Goal: Transaction & Acquisition: Purchase product/service

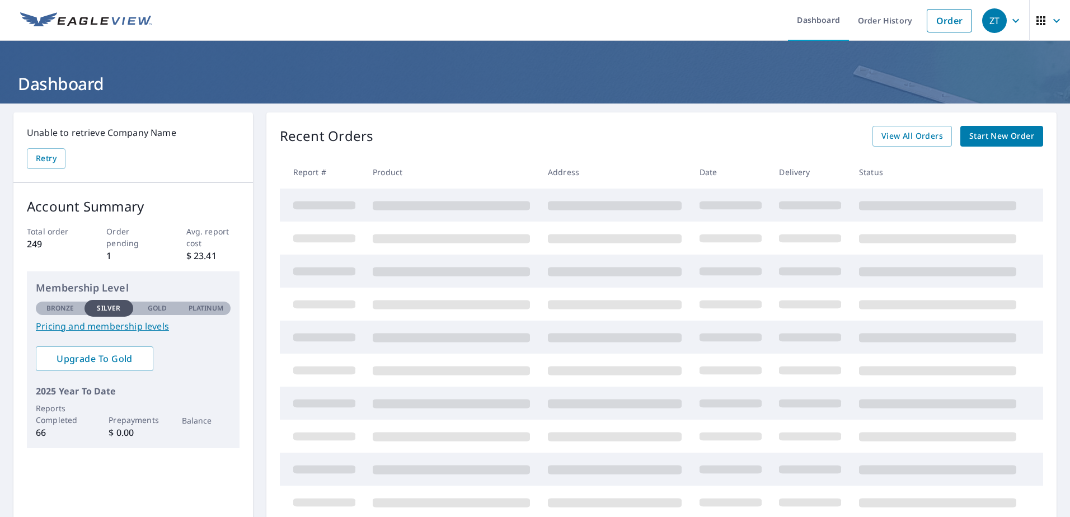
click at [1003, 133] on span "Start New Order" at bounding box center [1001, 136] width 65 height 14
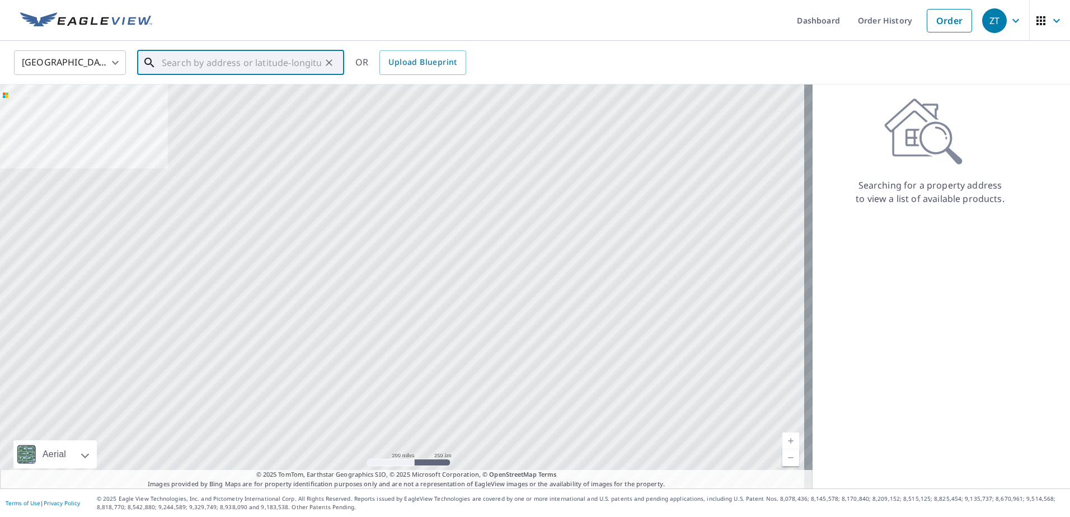
click at [216, 66] on input "text" at bounding box center [241, 62] width 159 height 31
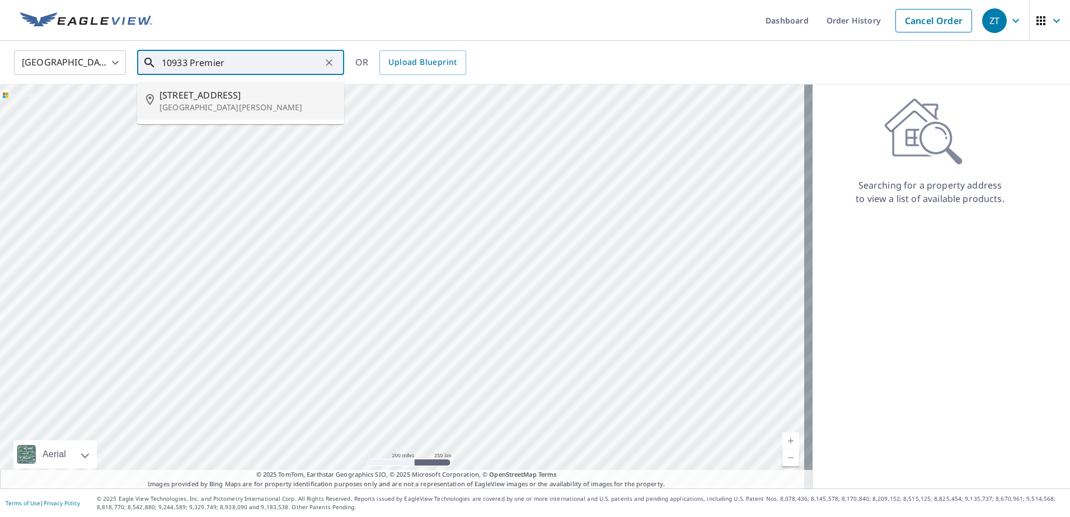
click at [242, 97] on span "10933 Premier Ave" at bounding box center [247, 94] width 176 height 13
type input "10933 Premier Ave Port Richey, FL 34668"
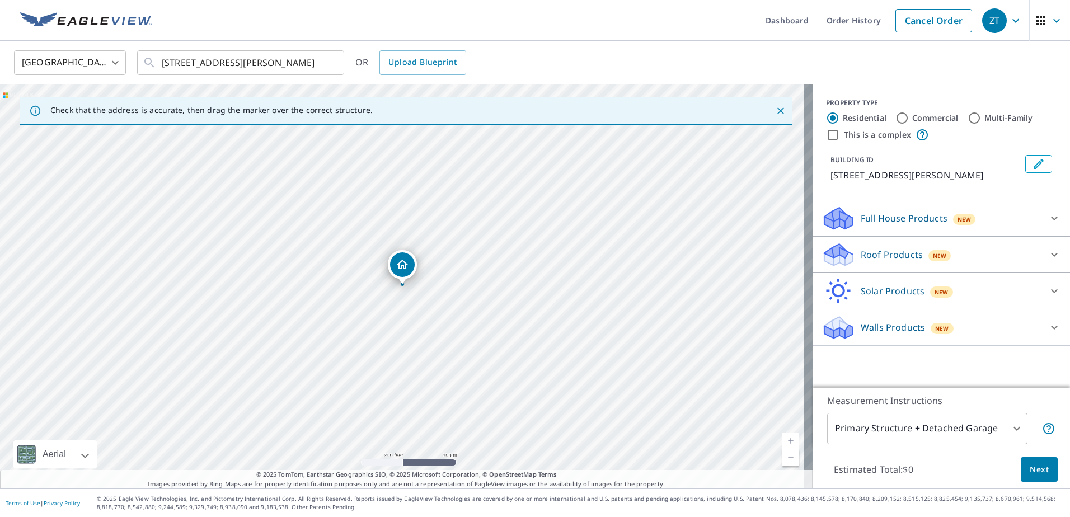
click at [863, 254] on p "Roof Products" at bounding box center [892, 254] width 62 height 13
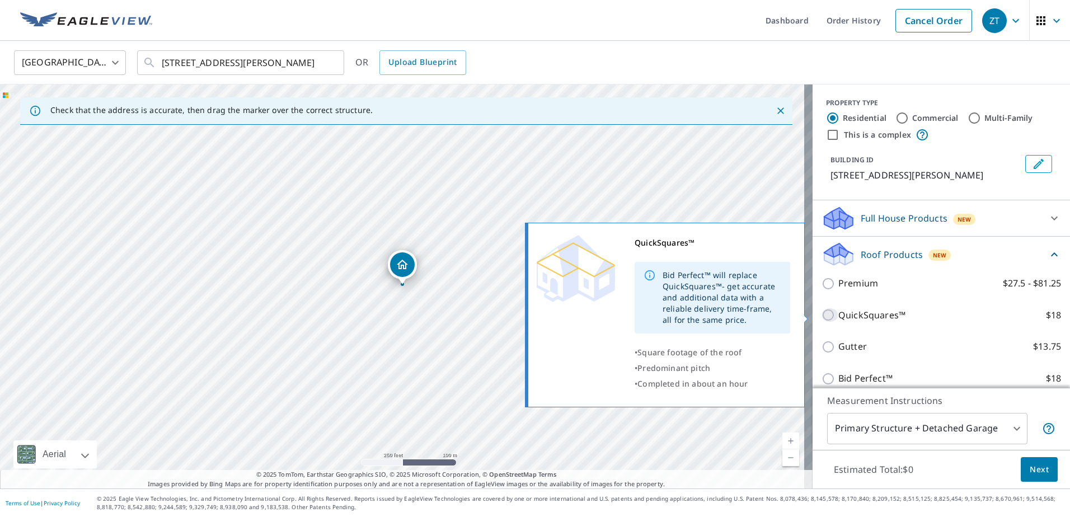
click at [821, 314] on input "QuickSquares™ $18" at bounding box center [829, 314] width 17 height 13
checkbox input "true"
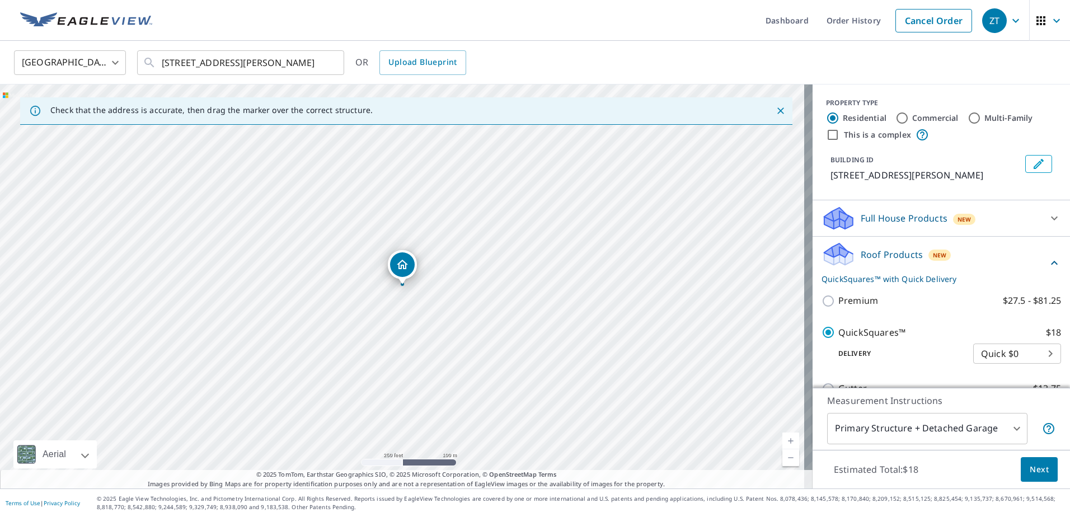
click at [783, 440] on link "Current Level 17, Zoom In" at bounding box center [790, 441] width 17 height 17
click at [783, 440] on link "Current Level 18, Zoom In" at bounding box center [790, 441] width 17 height 17
click at [1034, 471] on span "Next" at bounding box center [1039, 470] width 19 height 14
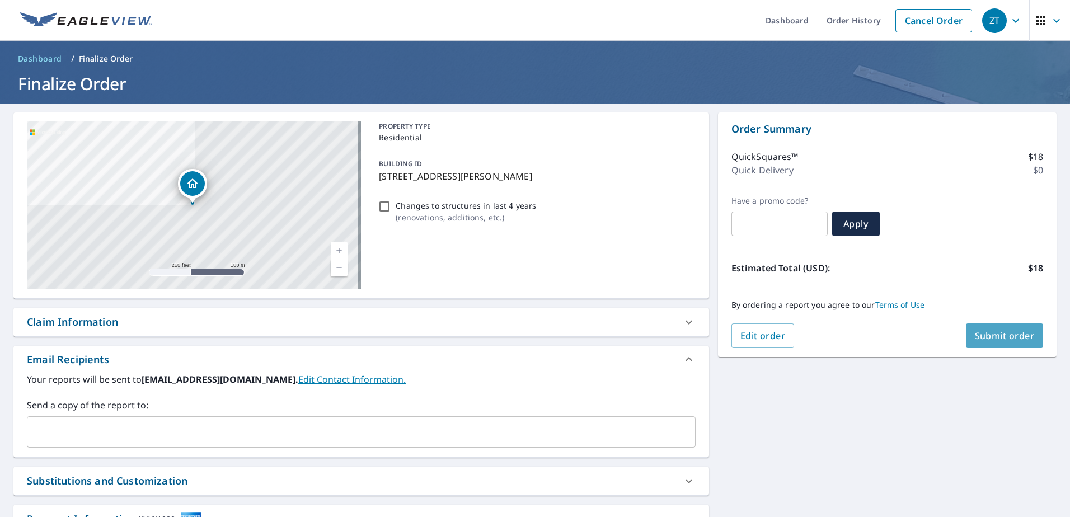
click at [987, 332] on span "Submit order" at bounding box center [1005, 336] width 60 height 12
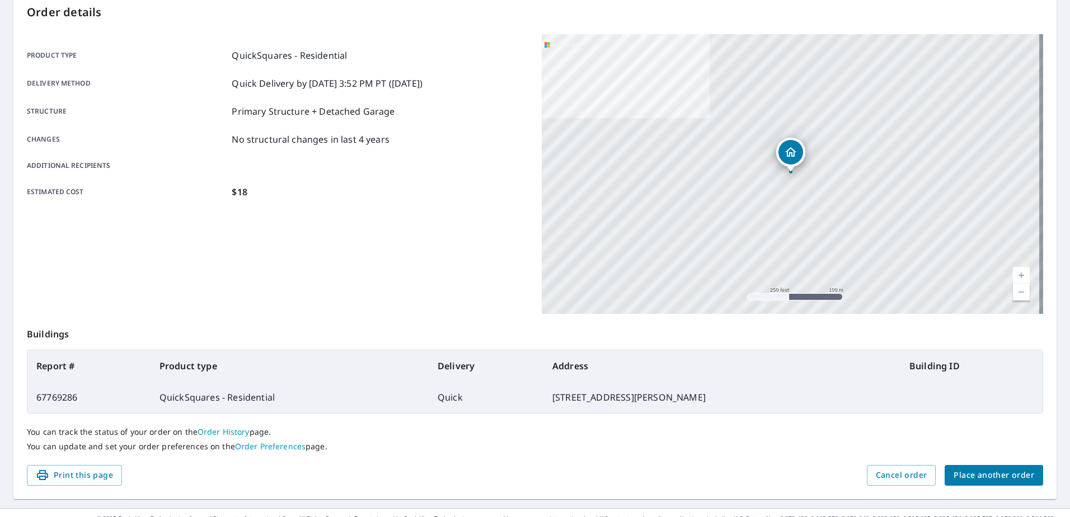
scroll to position [142, 0]
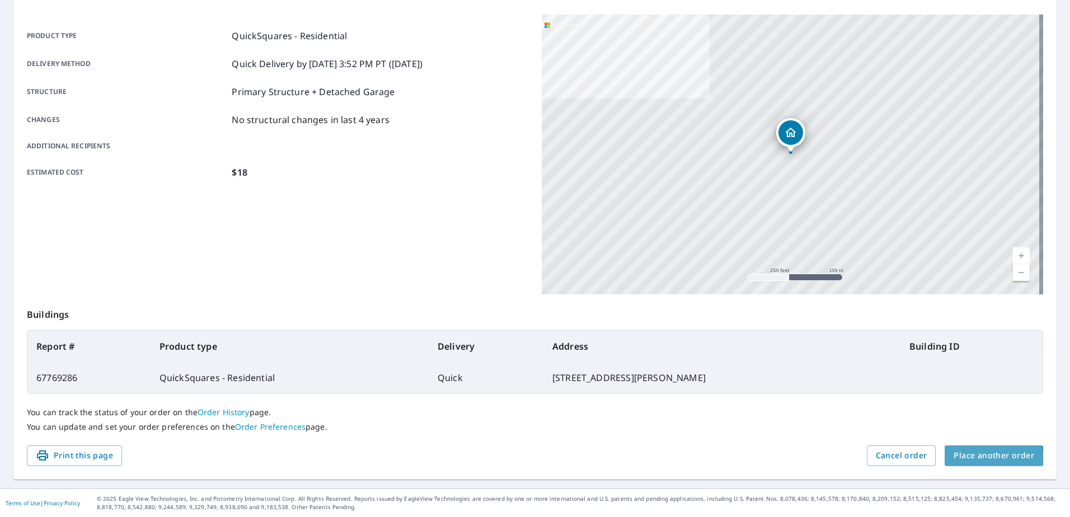
click at [982, 457] on span "Place another order" at bounding box center [994, 456] width 81 height 14
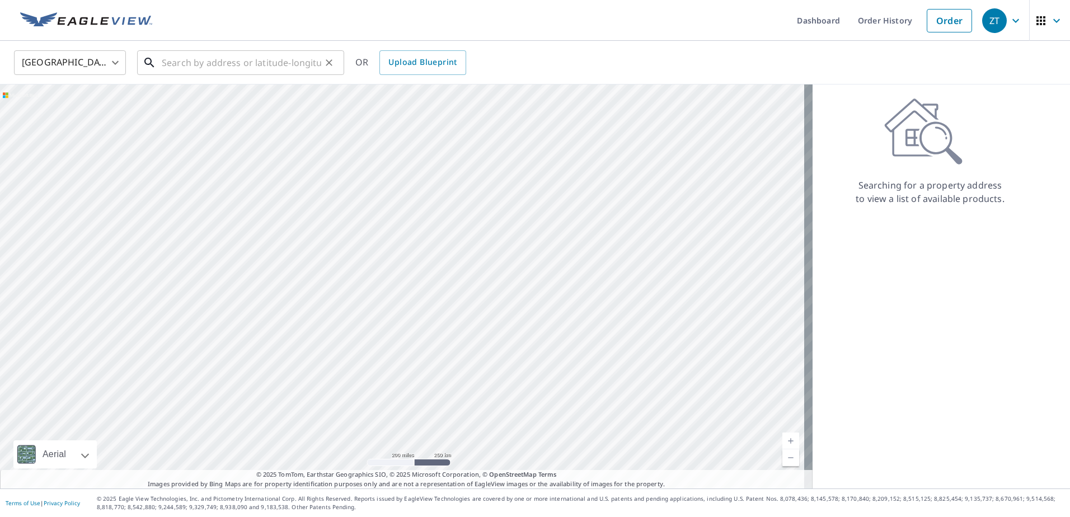
click at [233, 64] on input "text" at bounding box center [241, 62] width 159 height 31
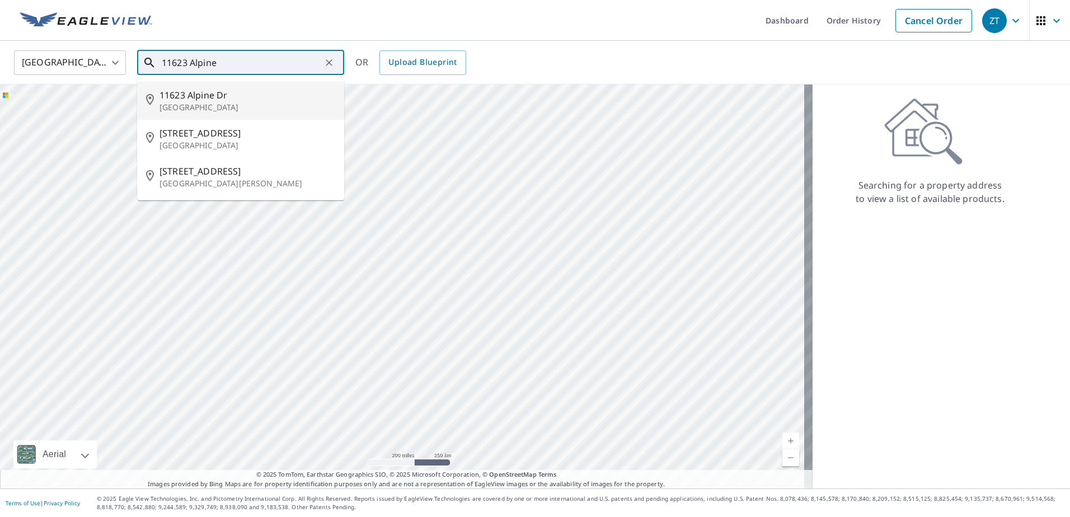
click at [169, 102] on p "[GEOGRAPHIC_DATA]" at bounding box center [247, 107] width 176 height 11
type input "[STREET_ADDRESS][PERSON_NAME]"
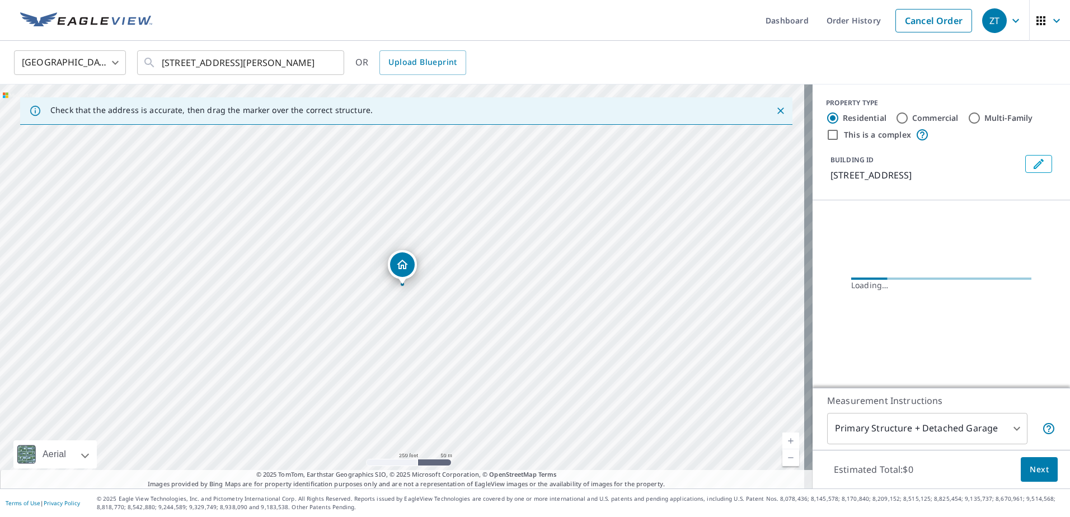
click at [786, 439] on link "Current Level 17, Zoom In" at bounding box center [790, 441] width 17 height 17
click at [786, 439] on link "Current Level 18, Zoom In" at bounding box center [790, 441] width 17 height 17
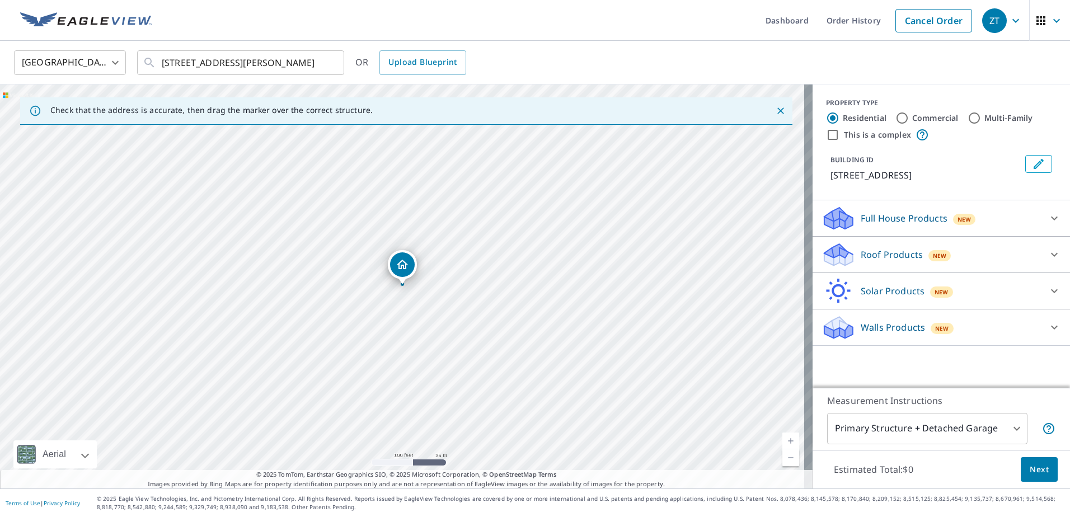
click at [786, 439] on link "Current Level 18, Zoom In" at bounding box center [790, 441] width 17 height 17
click at [892, 257] on p "Roof Products" at bounding box center [892, 254] width 62 height 13
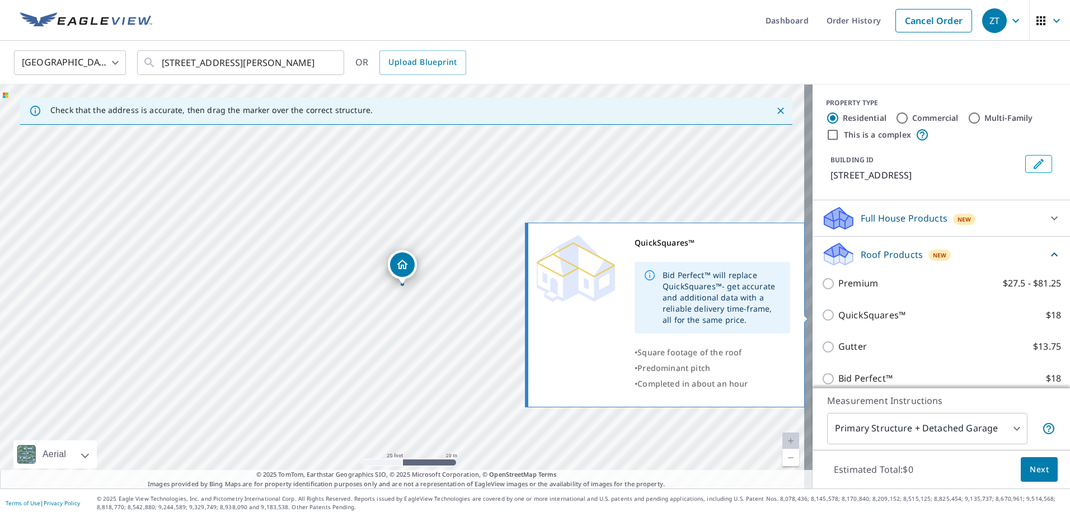
click at [821, 315] on input "QuickSquares™ $18" at bounding box center [829, 314] width 17 height 13
checkbox input "true"
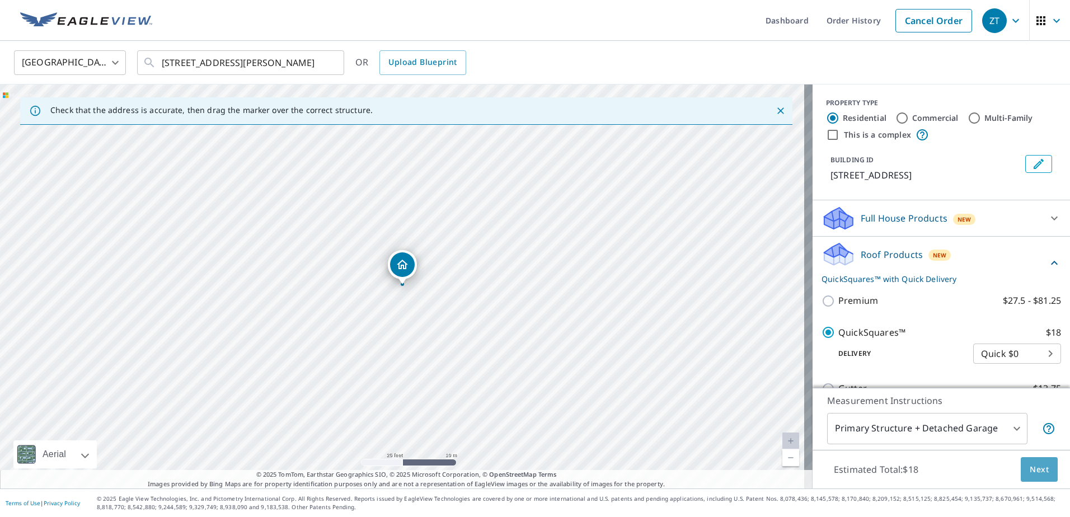
click at [1035, 472] on span "Next" at bounding box center [1039, 470] width 19 height 14
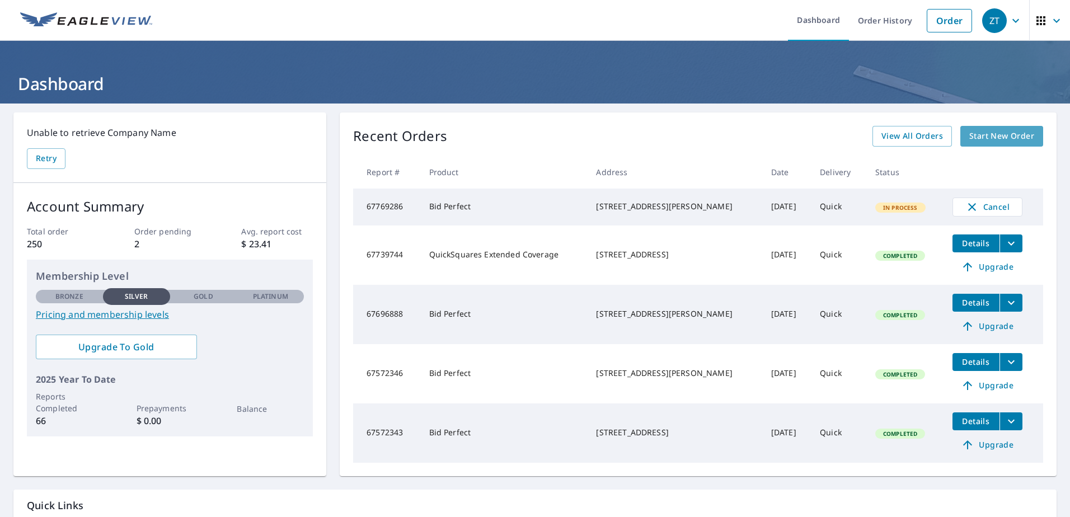
click at [994, 136] on span "Start New Order" at bounding box center [1001, 136] width 65 height 14
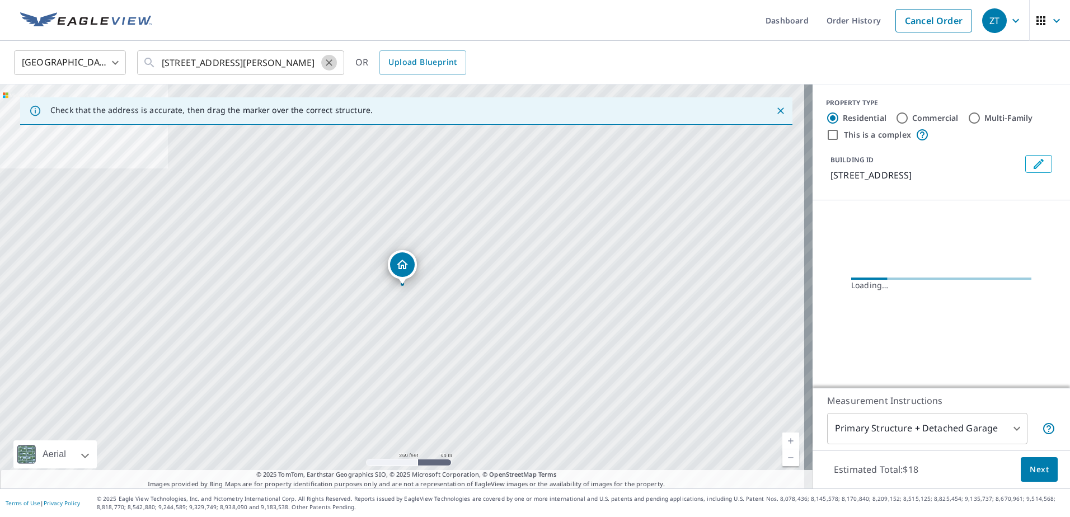
click at [329, 61] on icon "Clear" at bounding box center [328, 62] width 11 height 11
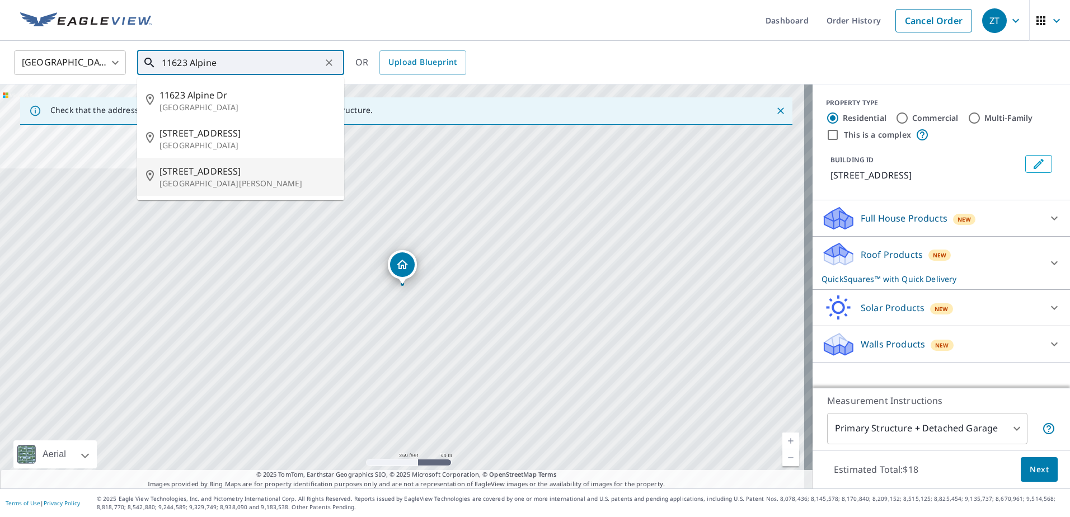
click at [199, 181] on p "[GEOGRAPHIC_DATA][PERSON_NAME]" at bounding box center [247, 183] width 176 height 11
type input "[STREET_ADDRESS][PERSON_NAME]"
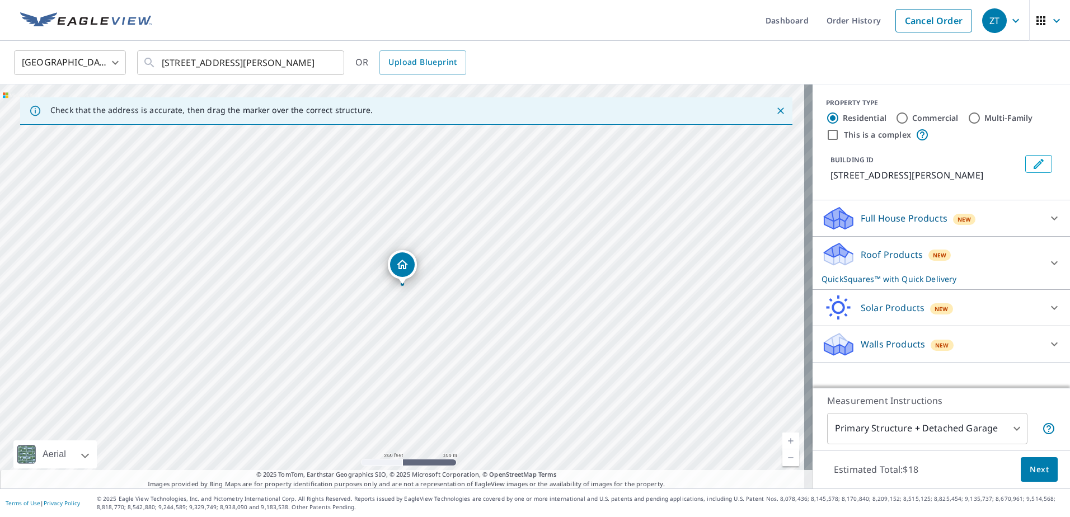
click at [785, 439] on link "Current Level 17, Zoom In" at bounding box center [790, 441] width 17 height 17
click at [785, 439] on link "Current Level 18, Zoom In" at bounding box center [790, 441] width 17 height 17
click at [874, 259] on p "Roof Products" at bounding box center [892, 254] width 62 height 13
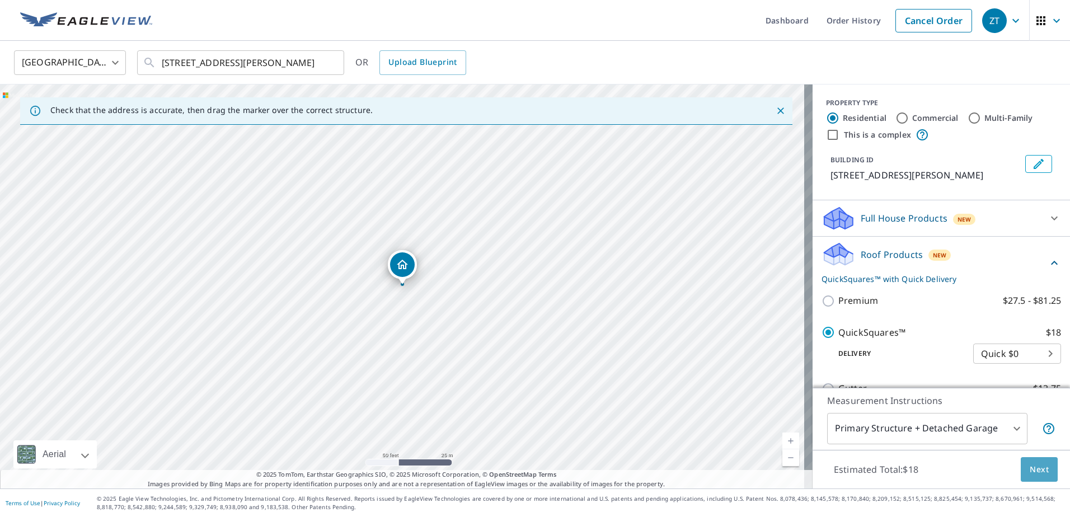
click at [1030, 472] on span "Next" at bounding box center [1039, 470] width 19 height 14
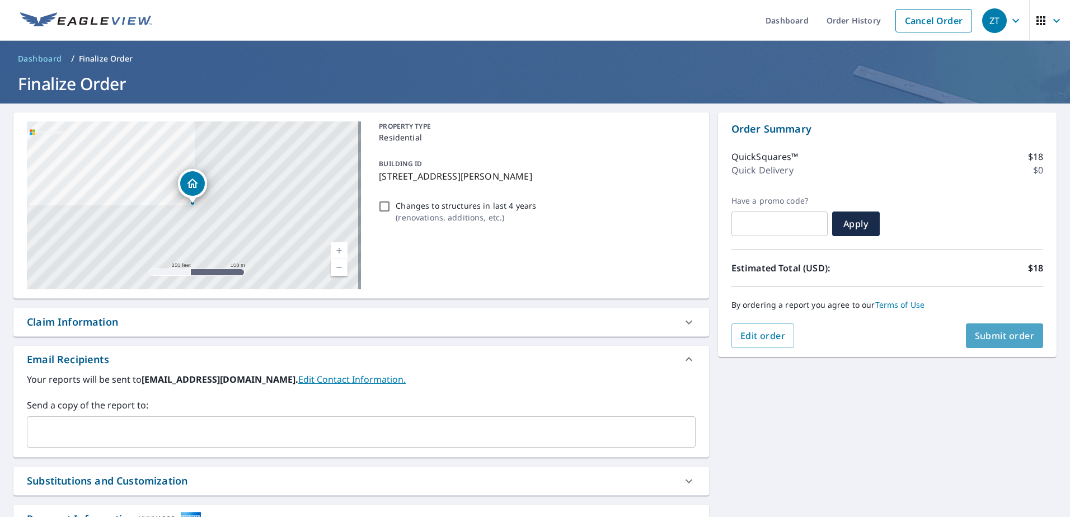
click at [1010, 340] on span "Submit order" at bounding box center [1005, 336] width 60 height 12
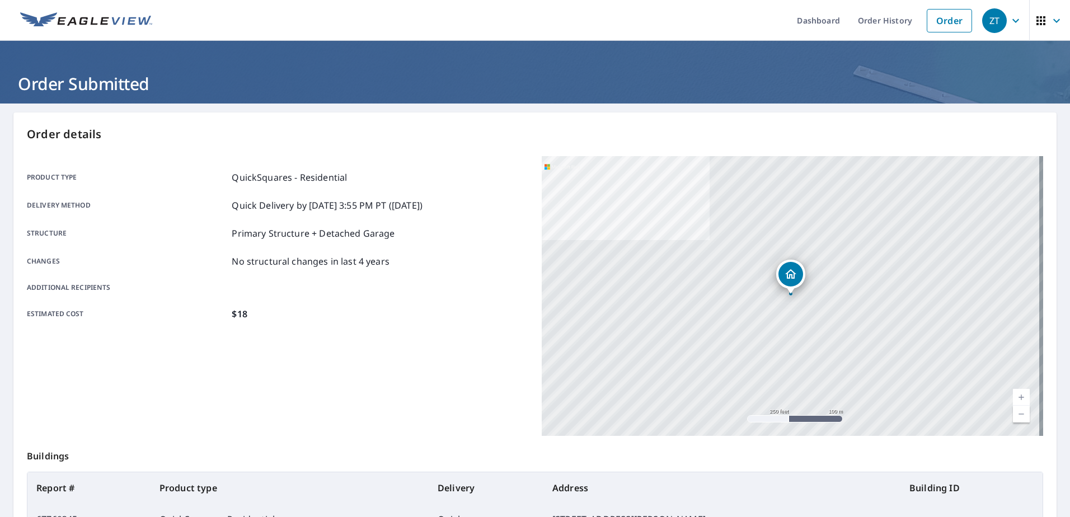
scroll to position [142, 0]
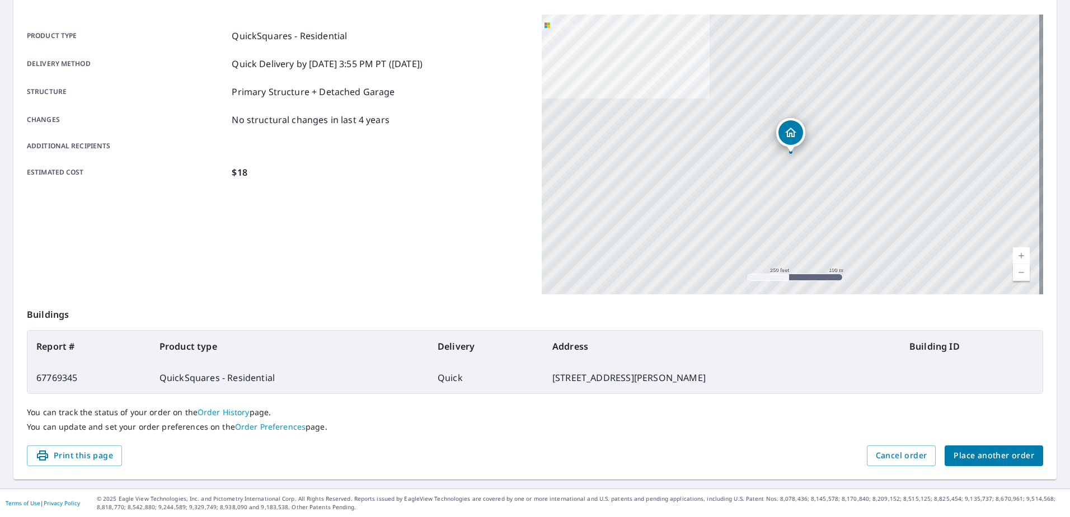
click at [997, 458] on span "Place another order" at bounding box center [994, 456] width 81 height 14
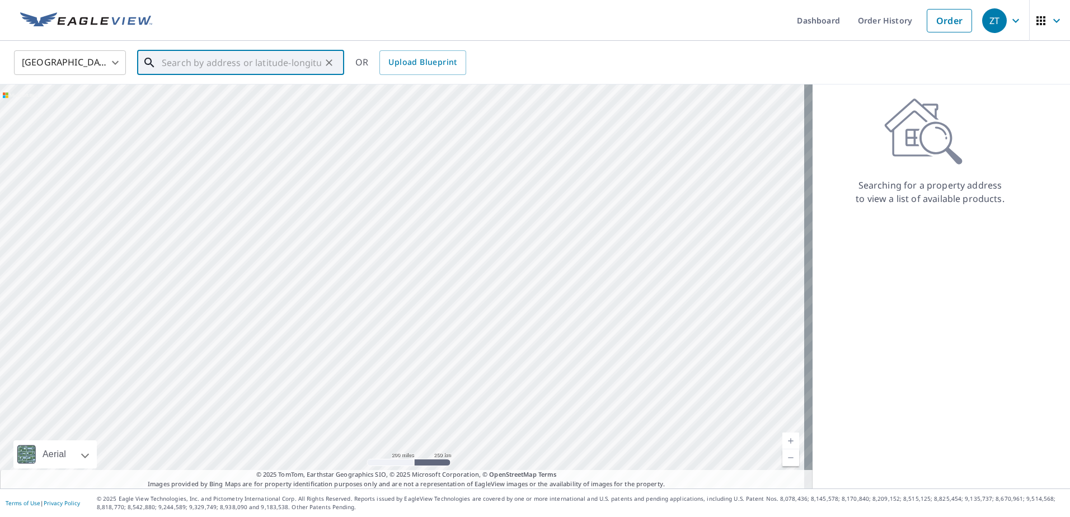
click at [281, 68] on input "text" at bounding box center [241, 62] width 159 height 31
click at [224, 95] on span "[GEOGRAPHIC_DATA]" at bounding box center [247, 94] width 176 height 13
type input "[STREET_ADDRESS]"
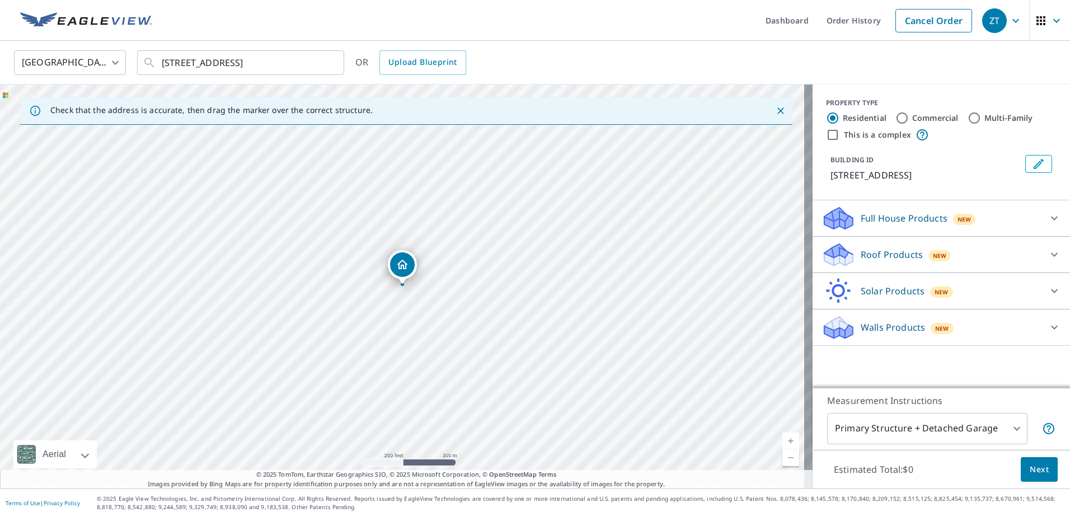
click at [865, 245] on div "Roof Products New" at bounding box center [930, 255] width 219 height 26
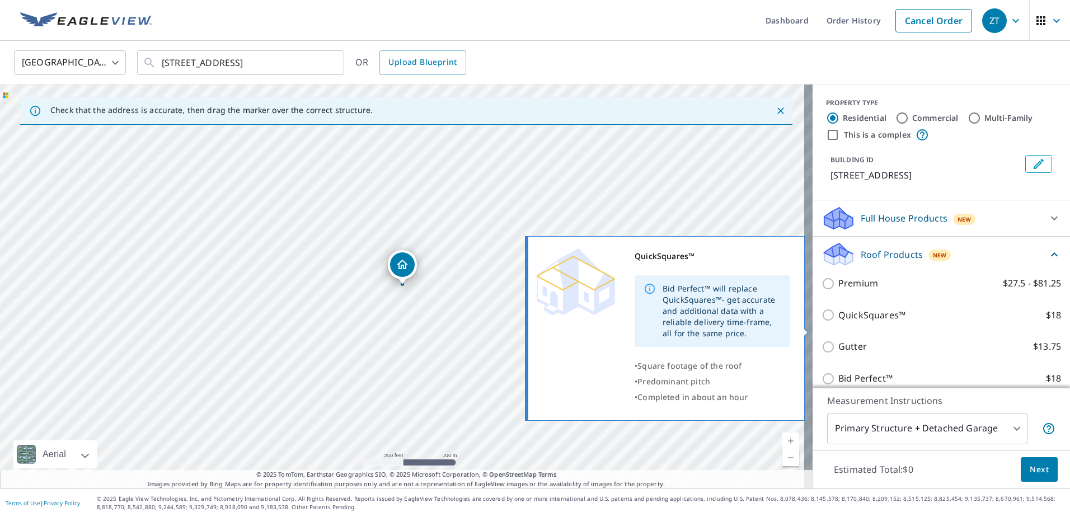
click at [825, 322] on input "QuickSquares™ $18" at bounding box center [829, 314] width 17 height 13
checkbox input "true"
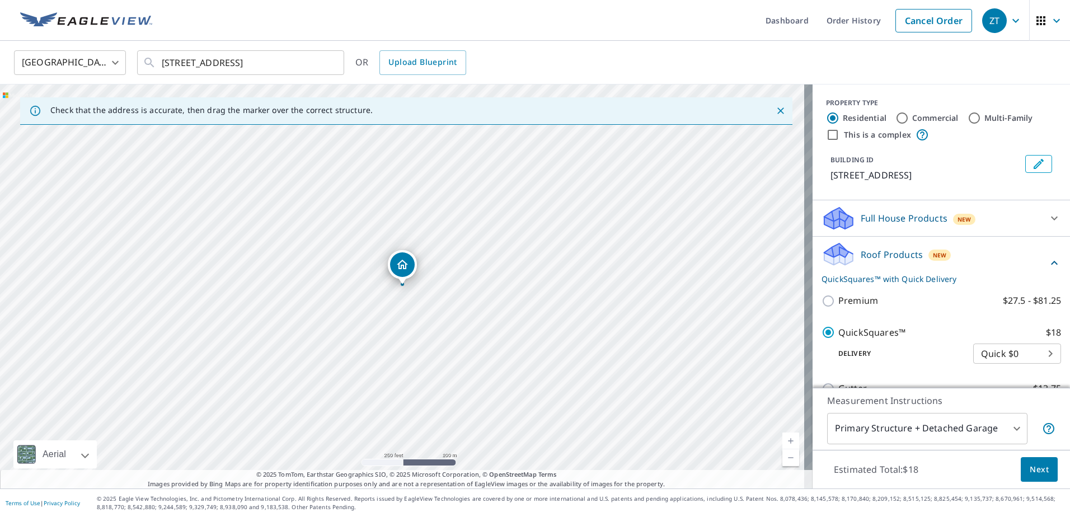
click at [1030, 470] on span "Next" at bounding box center [1039, 470] width 19 height 14
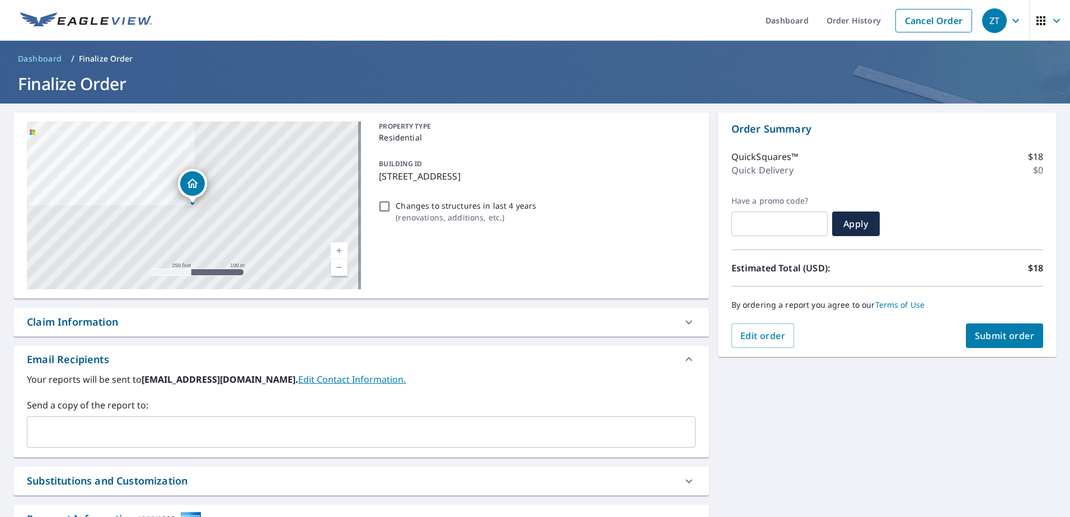
click at [997, 342] on button "Submit order" at bounding box center [1005, 335] width 78 height 25
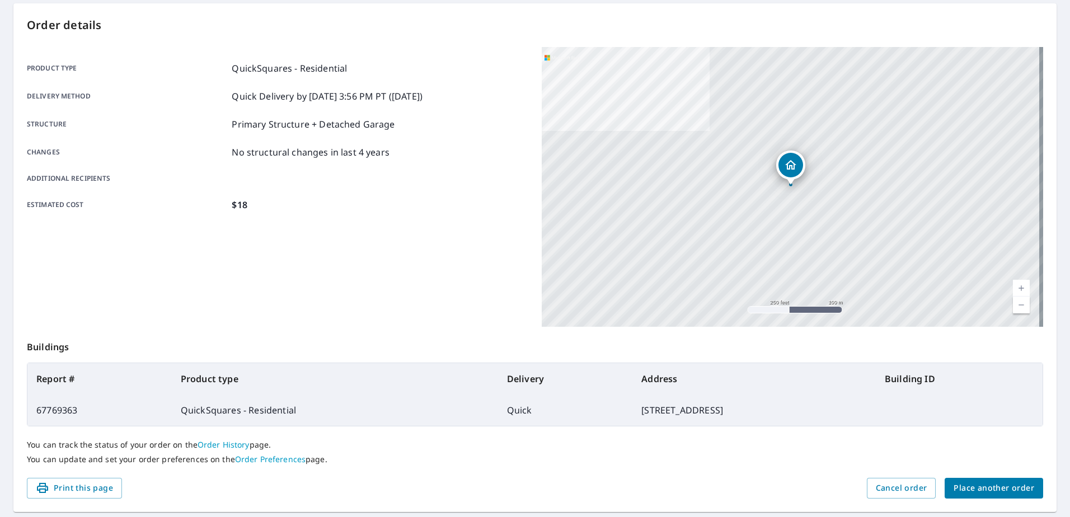
scroll to position [142, 0]
